Goal: Task Accomplishment & Management: Manage account settings

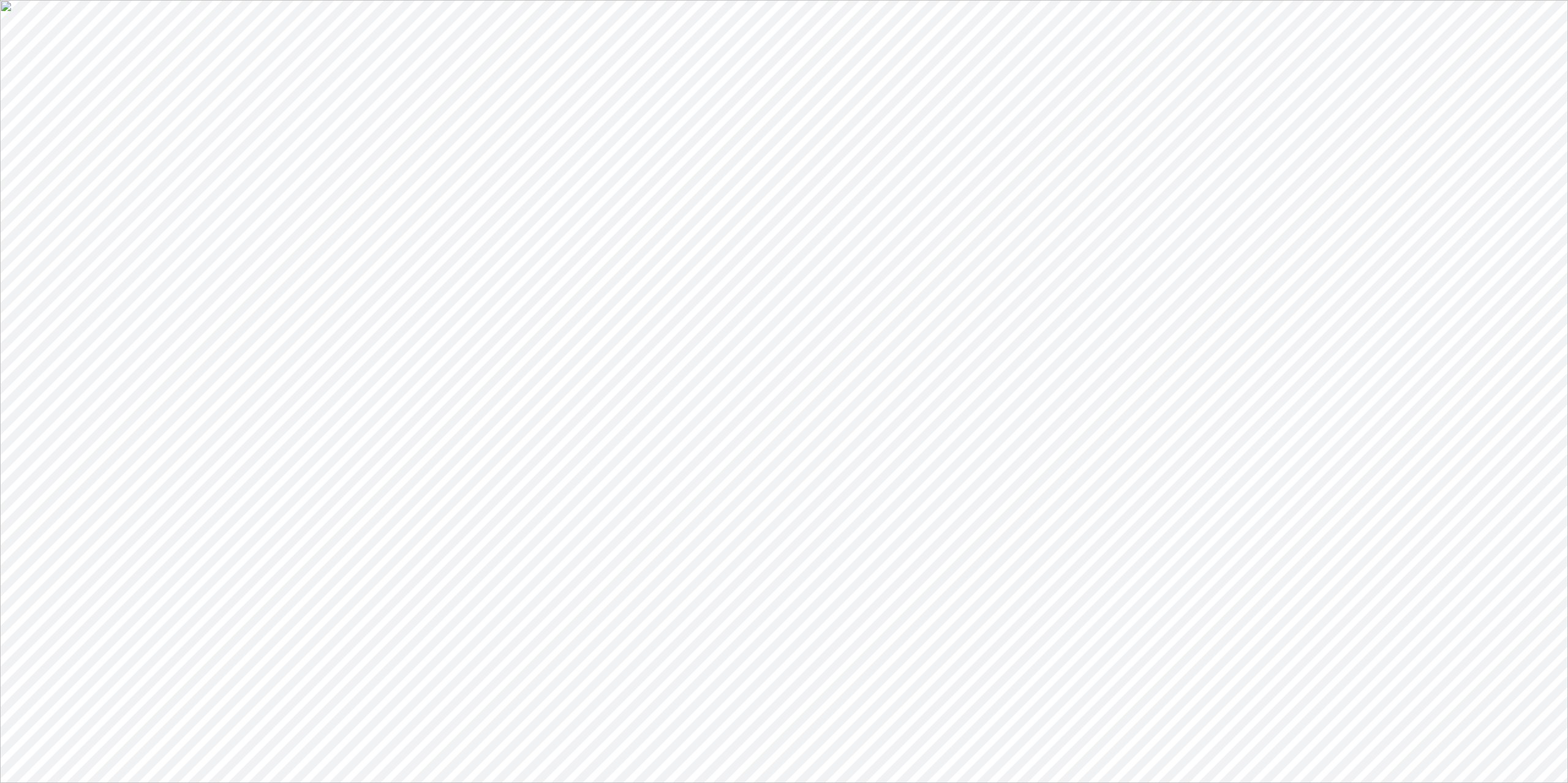
click at [70, 496] on link "Assets" at bounding box center [49, 501] width 41 height 11
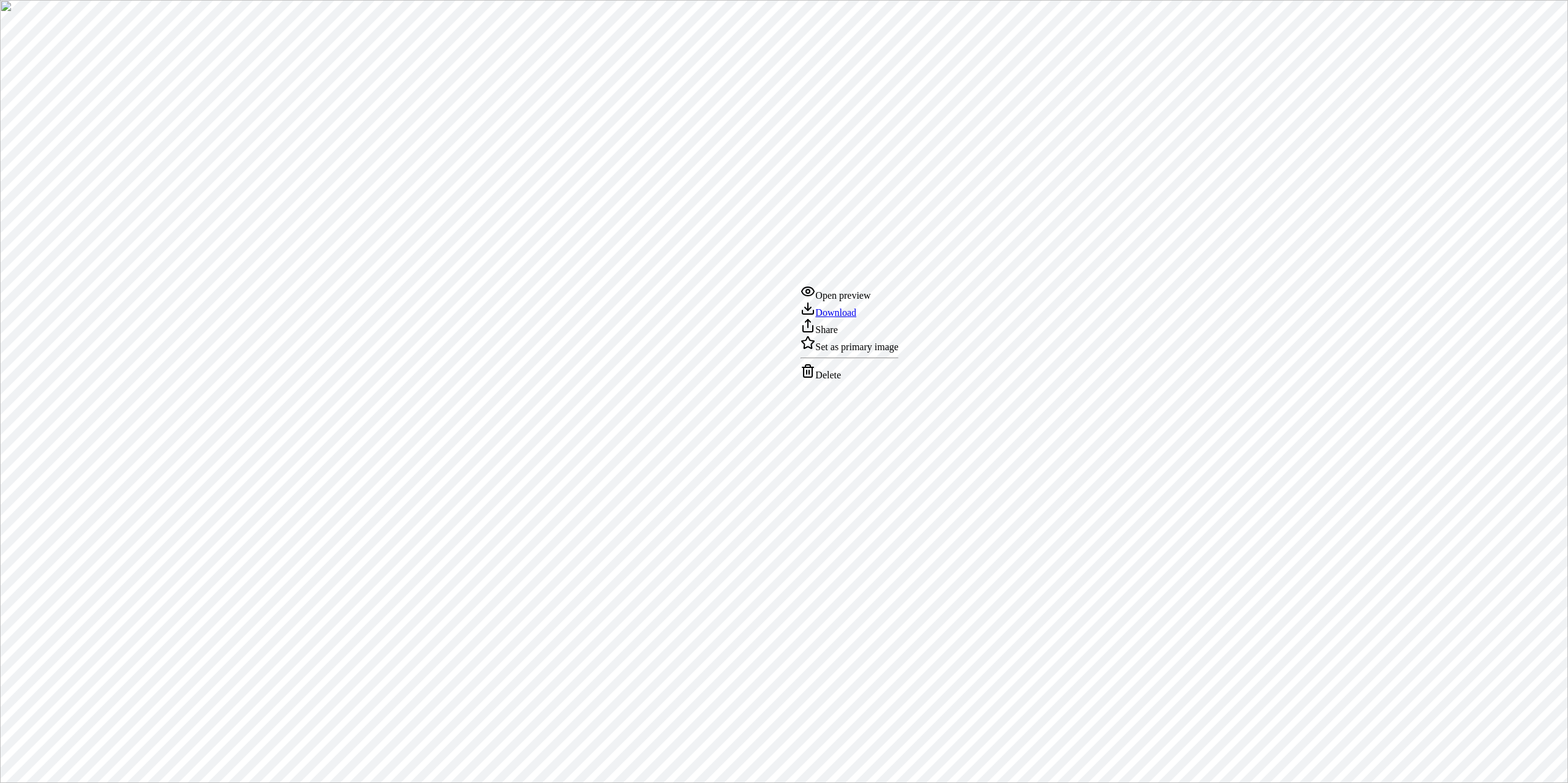
click at [862, 352] on div "Set as primary image" at bounding box center [849, 344] width 98 height 17
